Goal: Task Accomplishment & Management: Complete application form

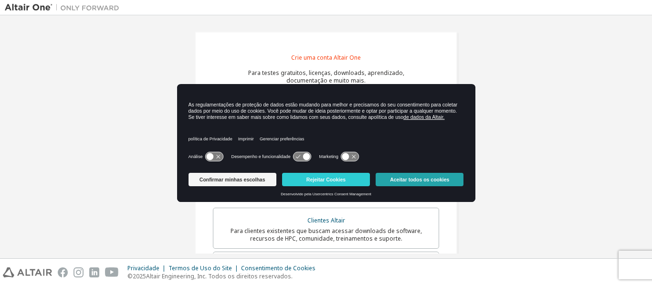
click at [417, 179] on font "Aceitar todos os cookies" at bounding box center [419, 180] width 59 height 6
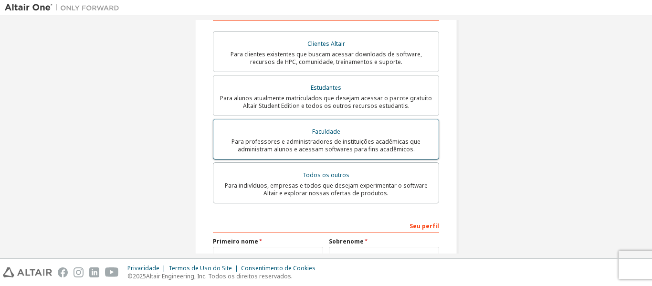
scroll to position [191, 0]
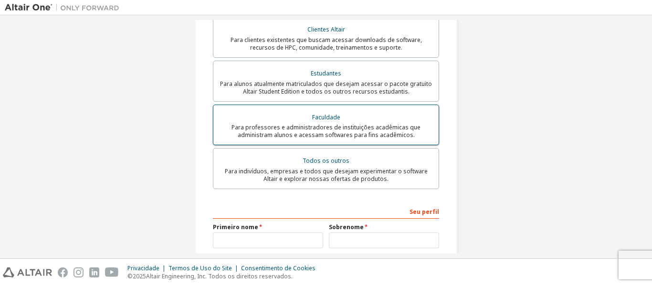
click at [329, 114] on font "Faculdade" at bounding box center [326, 117] width 28 height 8
click at [357, 126] on font "Para professores e administradores de instituições acadêmicas que administram a…" at bounding box center [326, 131] width 189 height 16
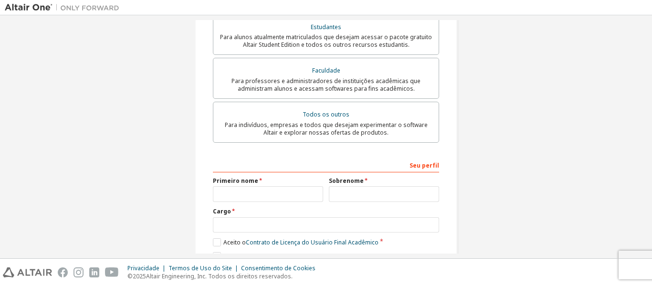
scroll to position [315, 0]
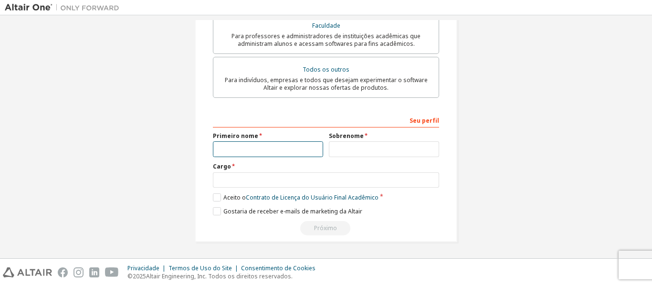
drag, startPoint x: 281, startPoint y: 145, endPoint x: 293, endPoint y: 157, distance: 16.9
click at [282, 145] on input "text" at bounding box center [268, 149] width 110 height 16
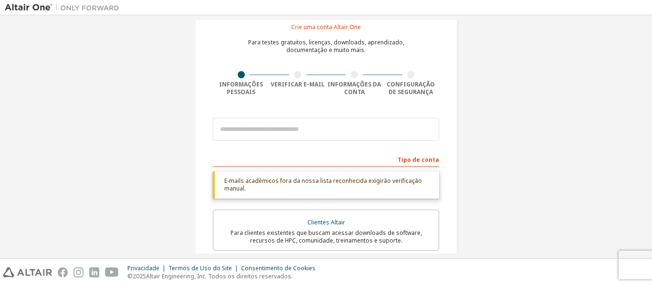
scroll to position [28, 0]
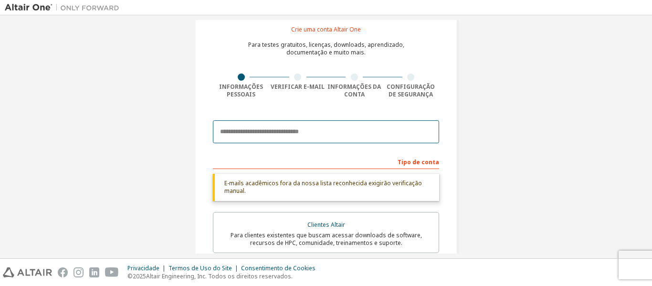
click at [291, 126] on input "email" at bounding box center [326, 131] width 226 height 23
type input "**********"
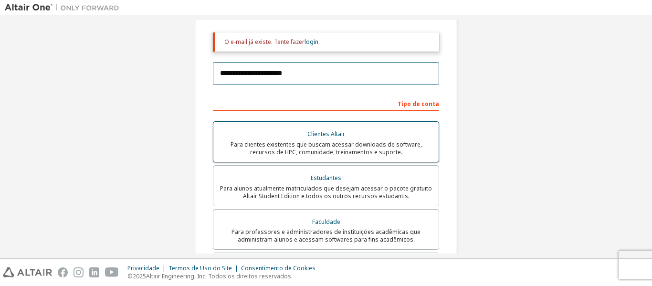
scroll to position [171, 0]
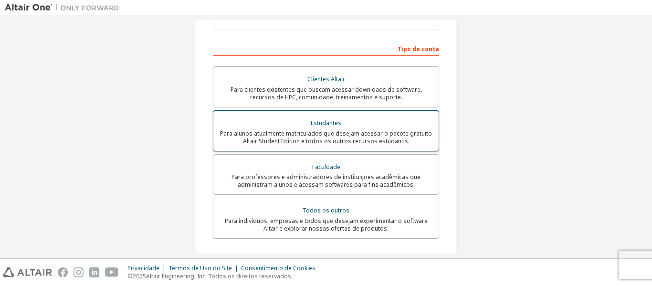
click at [358, 132] on font "Para alunos atualmente matriculados que desejam acessar o pacote gratuito Altai…" at bounding box center [326, 137] width 212 height 16
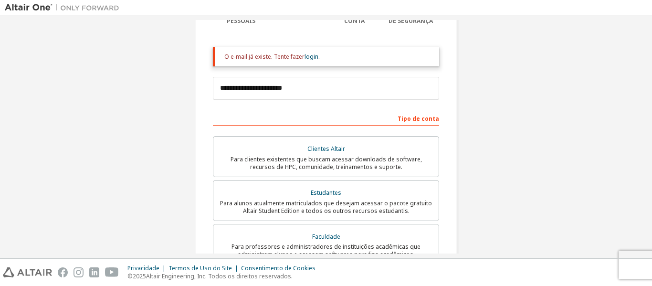
scroll to position [28, 0]
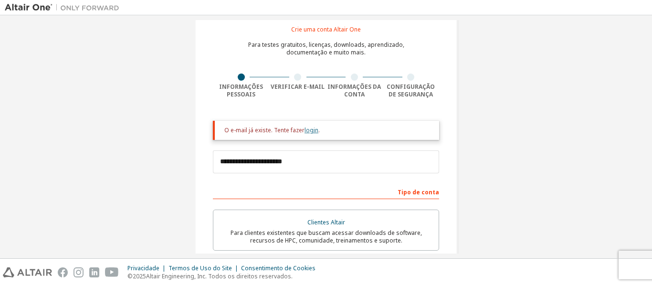
click at [305, 132] on font "login" at bounding box center [312, 130] width 14 height 8
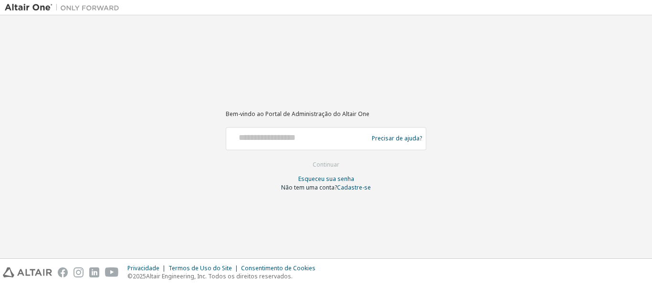
click at [330, 145] on div at bounding box center [298, 138] width 137 height 18
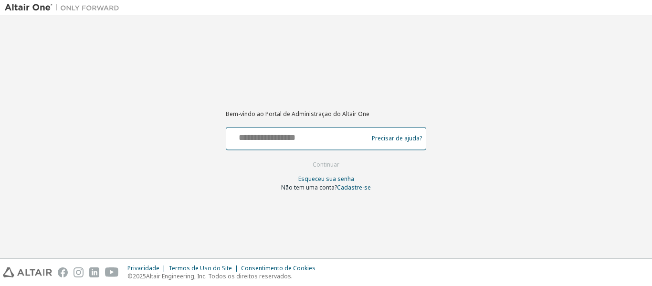
click at [333, 143] on input "text" at bounding box center [298, 136] width 137 height 14
type input "**********"
click at [303, 158] on button "Continuar" at bounding box center [326, 165] width 47 height 14
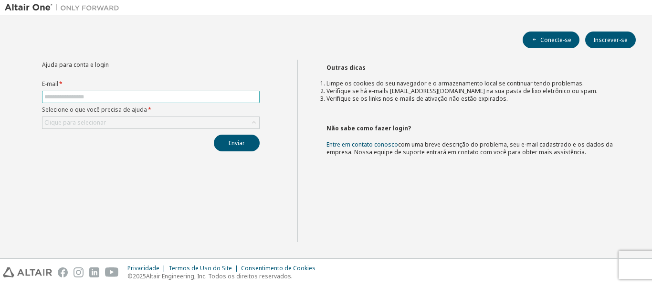
click at [131, 96] on input "text" at bounding box center [150, 97] width 213 height 8
type input "**********"
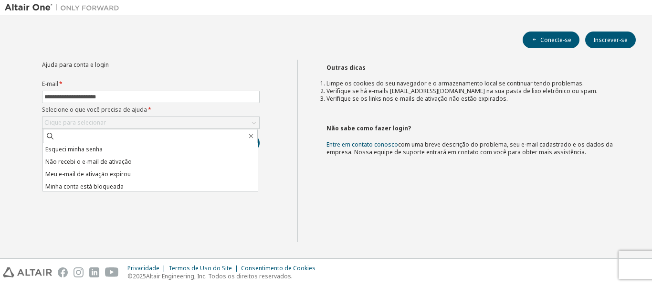
drag, startPoint x: 85, startPoint y: 151, endPoint x: 97, endPoint y: 158, distance: 13.9
click at [85, 151] on font "Esqueci minha senha" at bounding box center [73, 149] width 57 height 8
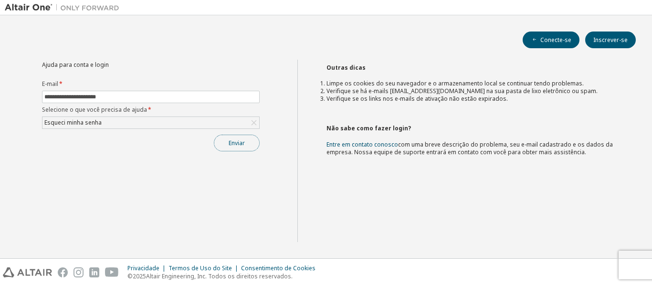
click at [241, 141] on font "Enviar" at bounding box center [237, 143] width 16 height 8
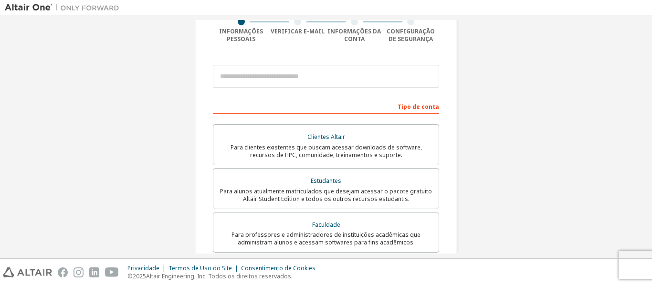
scroll to position [95, 0]
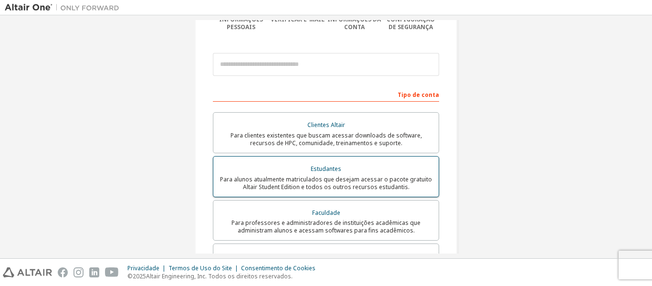
click at [336, 174] on div "Estudantes" at bounding box center [326, 168] width 214 height 13
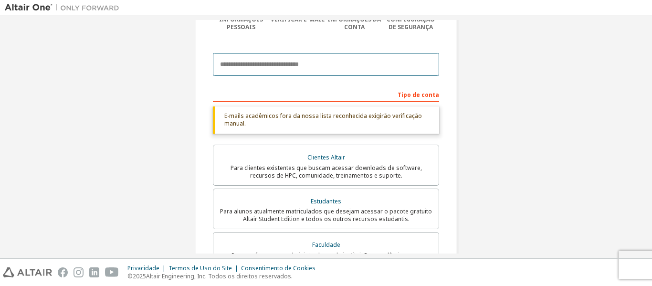
click at [302, 62] on input "email" at bounding box center [326, 64] width 226 height 23
type input "**********"
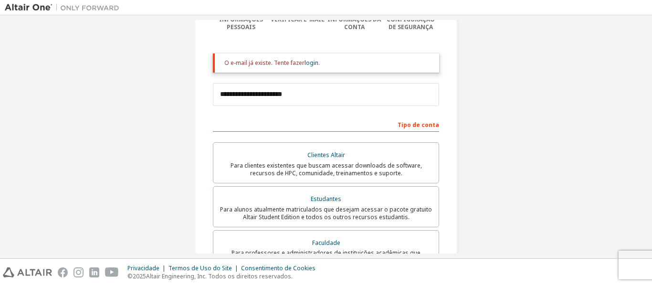
click at [282, 164] on font "Para clientes existentes que buscam acessar downloads de software, recursos de …" at bounding box center [326, 169] width 191 height 16
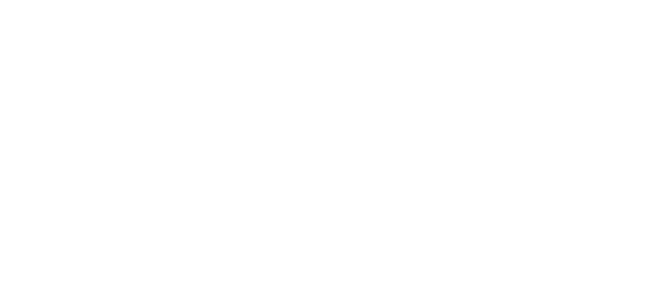
drag, startPoint x: 462, startPoint y: 138, endPoint x: 473, endPoint y: 67, distance: 71.9
click at [488, 90] on div at bounding box center [326, 143] width 652 height 286
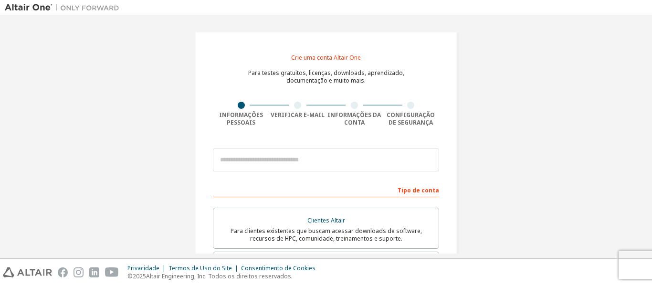
scroll to position [143, 0]
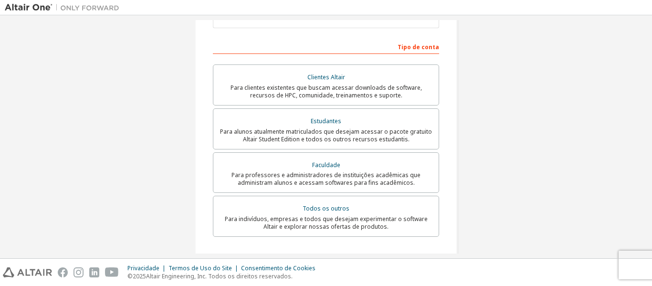
click at [330, 84] on font "Para clientes existentes que buscam acessar downloads de software, recursos de …" at bounding box center [326, 92] width 191 height 16
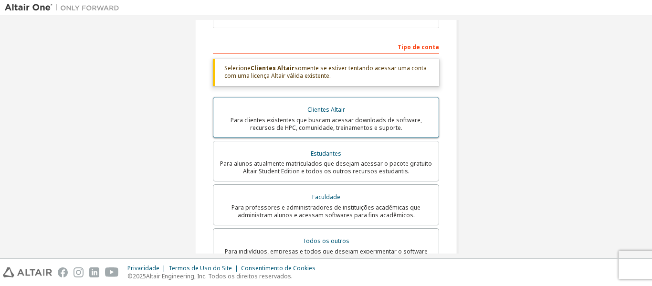
scroll to position [48, 0]
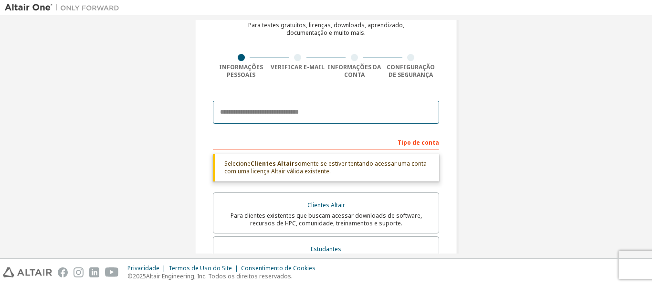
click at [314, 117] on input "email" at bounding box center [326, 112] width 226 height 23
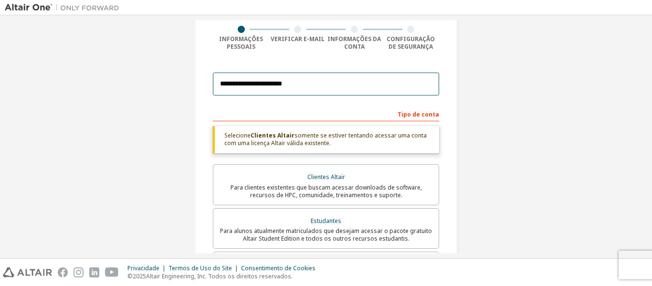
scroll to position [171, 0]
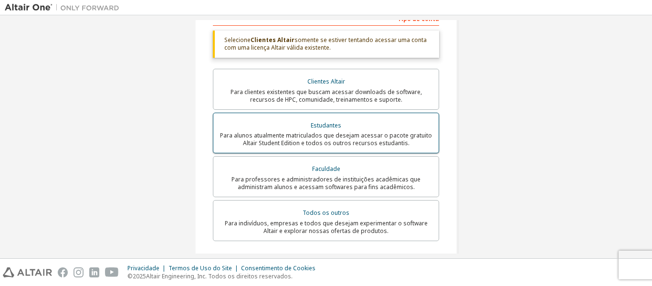
type input "**********"
click at [341, 134] on font "Para alunos atualmente matriculados que desejam acessar o pacote gratuito Altai…" at bounding box center [326, 139] width 212 height 16
